Goal: Find specific page/section: Find specific page/section

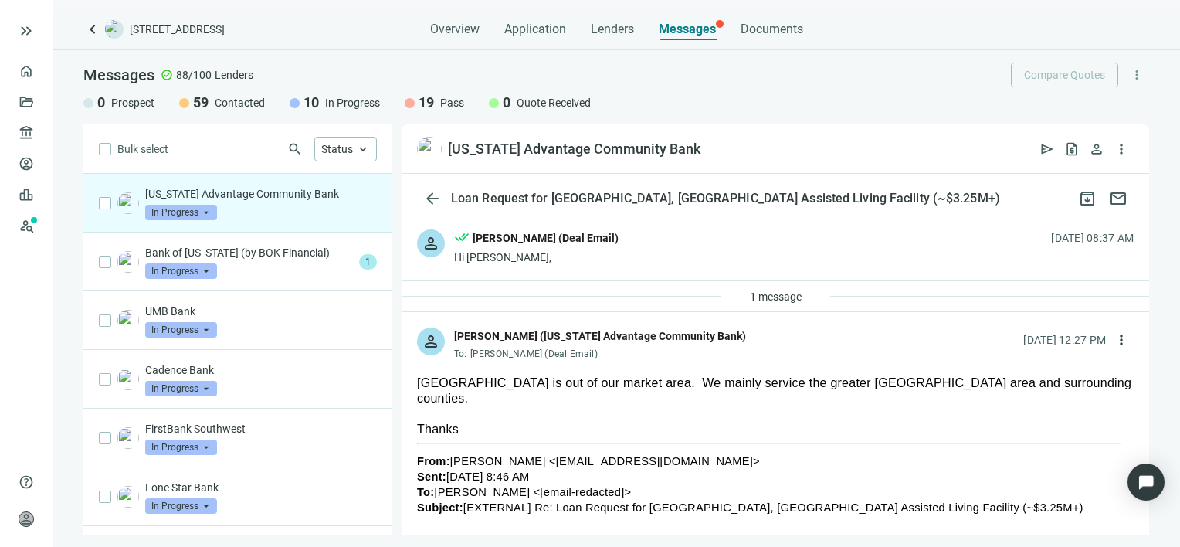
click at [275, 188] on p "[US_STATE] Advantage Community Bank" at bounding box center [261, 193] width 232 height 15
drag, startPoint x: 708, startPoint y: 334, endPoint x: 642, endPoint y: 338, distance: 66.5
click at [642, 338] on div "[PERSON_NAME] ([US_STATE] Advantage Community Bank)" at bounding box center [600, 336] width 292 height 17
drag, startPoint x: 642, startPoint y: 338, endPoint x: 544, endPoint y: 331, distance: 98.3
click at [544, 331] on div "[PERSON_NAME] ([US_STATE] Advantage Community Bank)" at bounding box center [600, 336] width 292 height 17
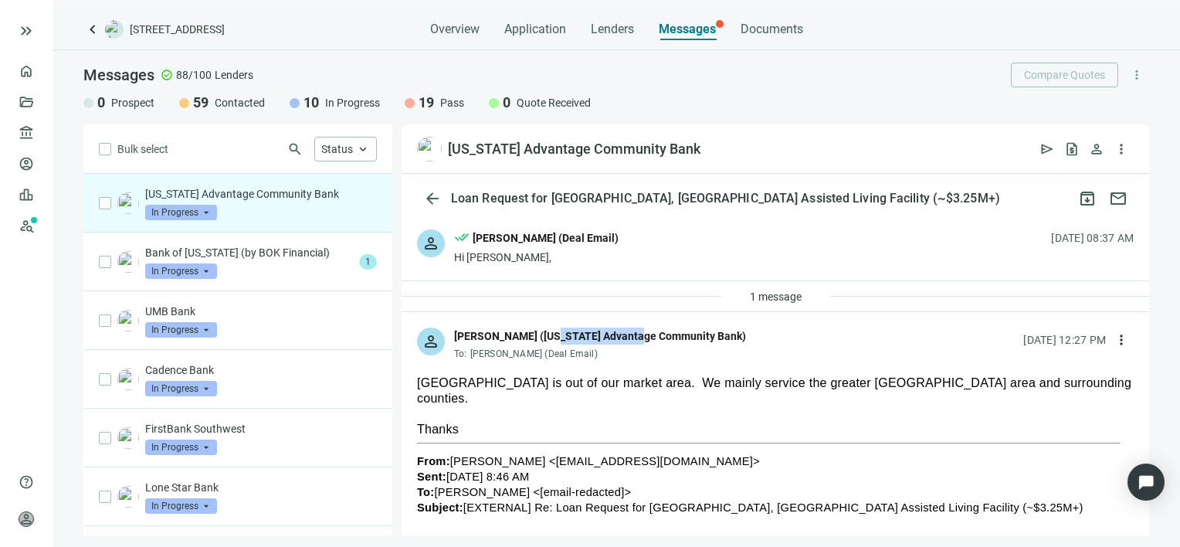
copy div "[US_STATE] Advantage"
click at [203, 213] on span "In Progress" at bounding box center [181, 212] width 72 height 15
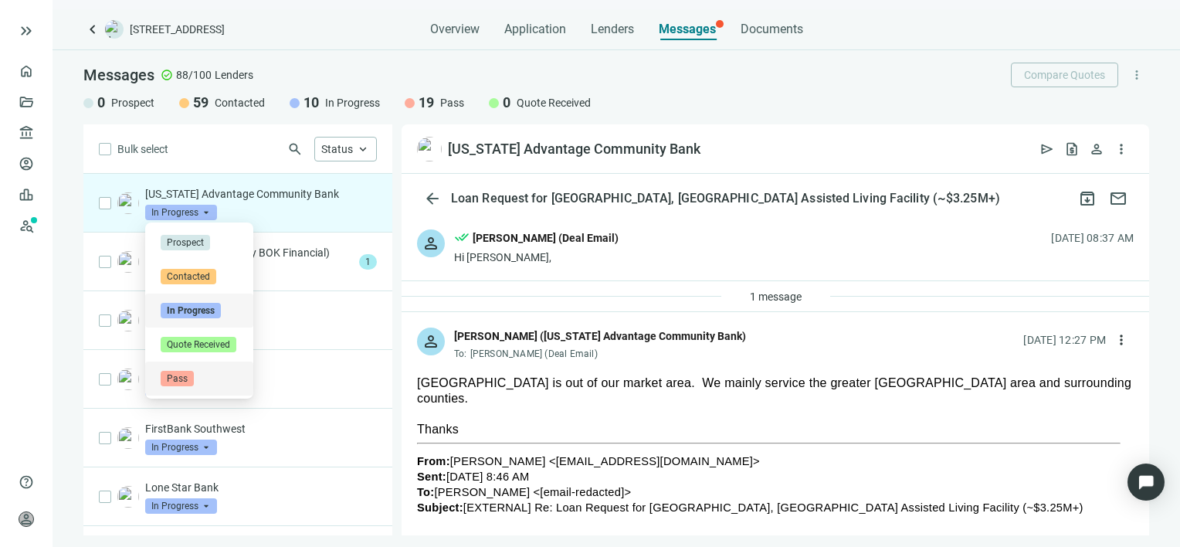
click at [183, 373] on span "Pass" at bounding box center [177, 378] width 33 height 15
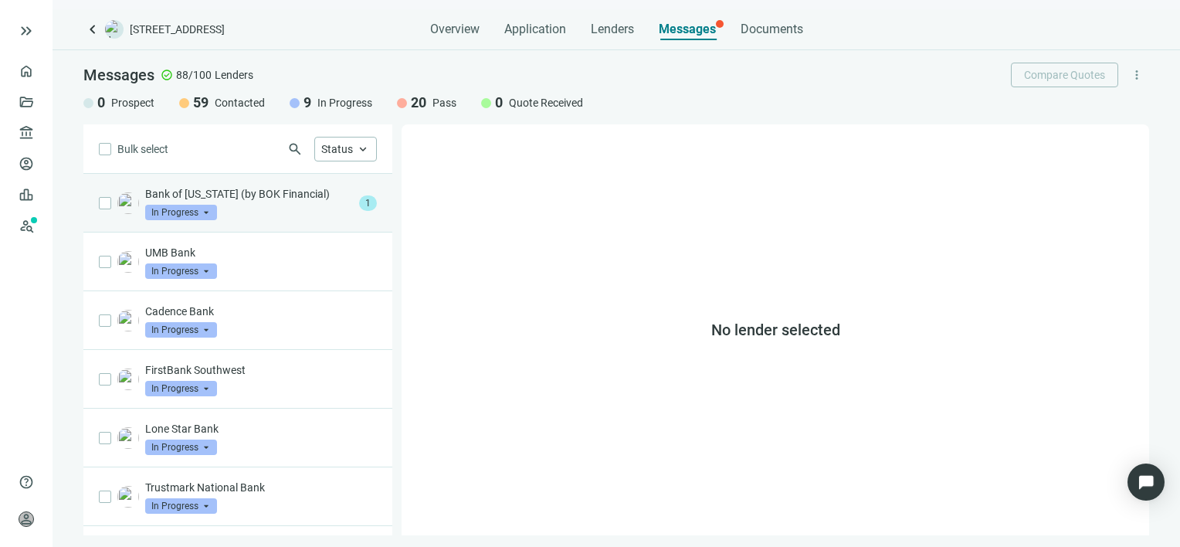
click at [248, 201] on p "Bank of [US_STATE] (by BOK Financial)" at bounding box center [249, 193] width 208 height 15
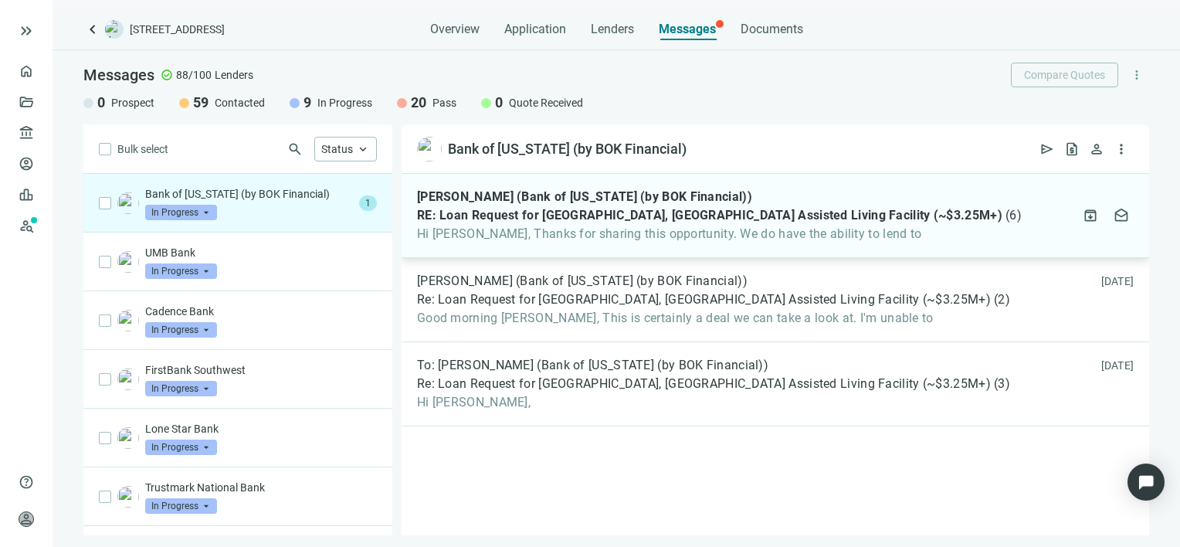
click at [524, 226] on span "Hi [PERSON_NAME], Thanks for sharing this opportunity. We do have the ability t…" at bounding box center [719, 233] width 605 height 15
